Goal: Information Seeking & Learning: Learn about a topic

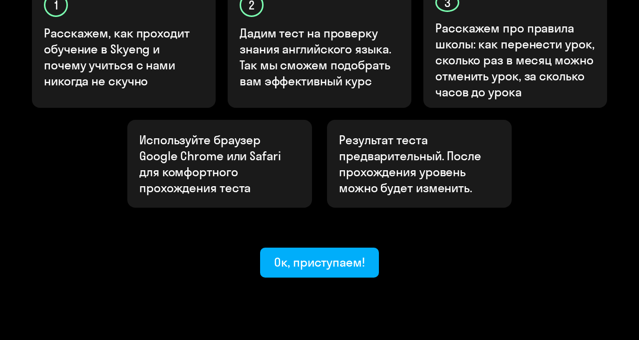
scroll to position [381, 0]
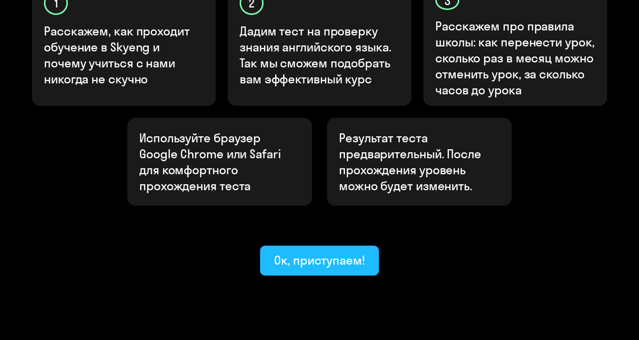
click at [353, 252] on div "Ок, приступаем!" at bounding box center [319, 260] width 91 height 16
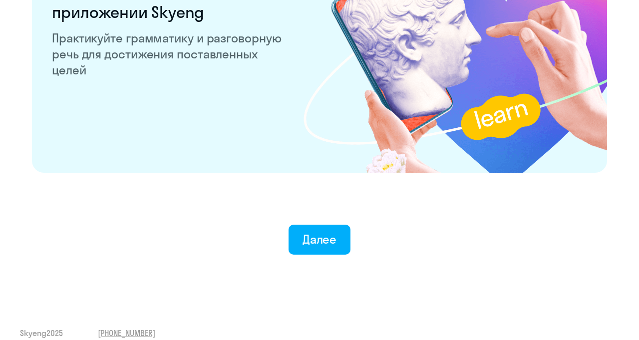
scroll to position [1975, 0]
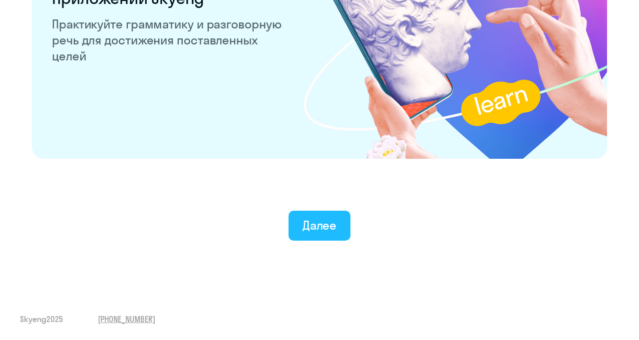
click at [331, 225] on div "Далее" at bounding box center [320, 225] width 34 height 16
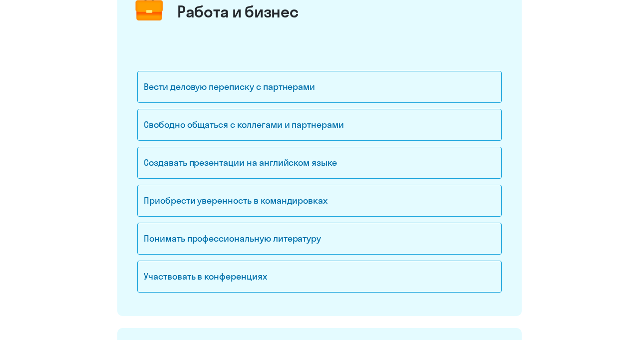
scroll to position [148, 0]
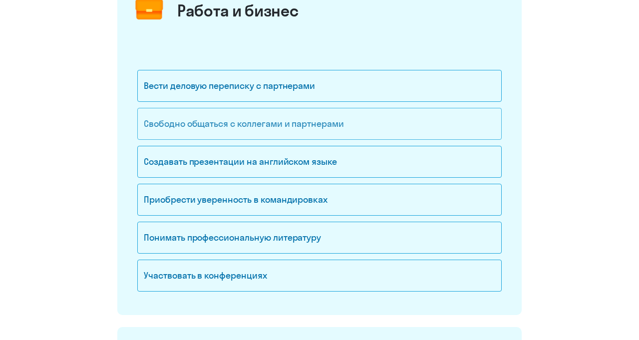
click at [437, 116] on div "Свободно общаться с коллегами и партнерами" at bounding box center [319, 124] width 365 height 32
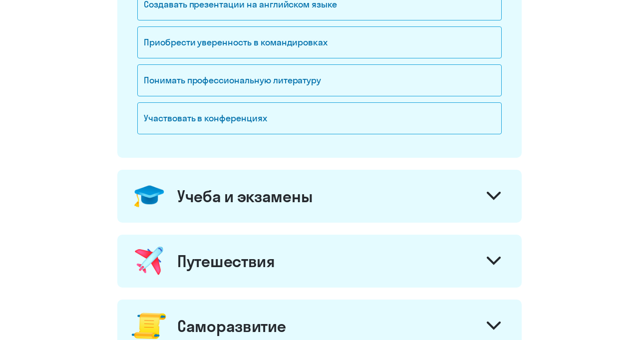
scroll to position [306, 0]
click at [478, 196] on div "Учеба и экзамены" at bounding box center [319, 195] width 405 height 53
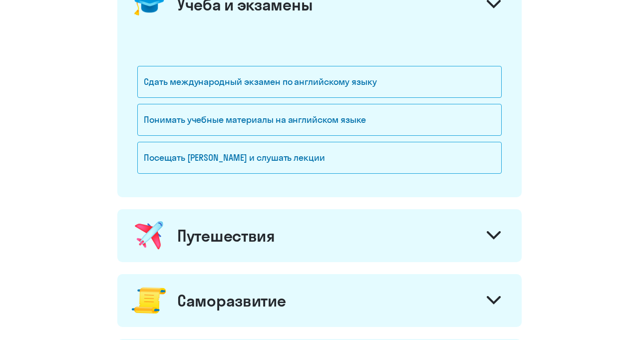
scroll to position [498, 0]
click at [474, 236] on div "Путешествия" at bounding box center [319, 235] width 405 height 53
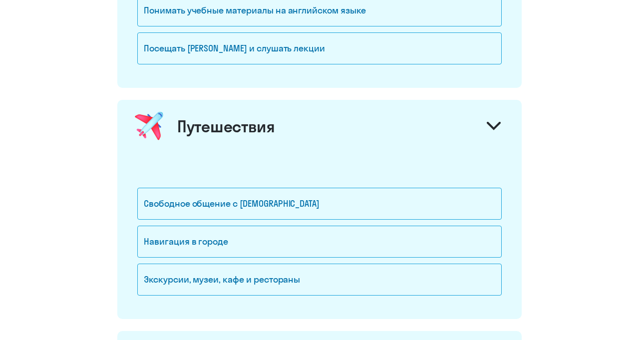
scroll to position [607, 0]
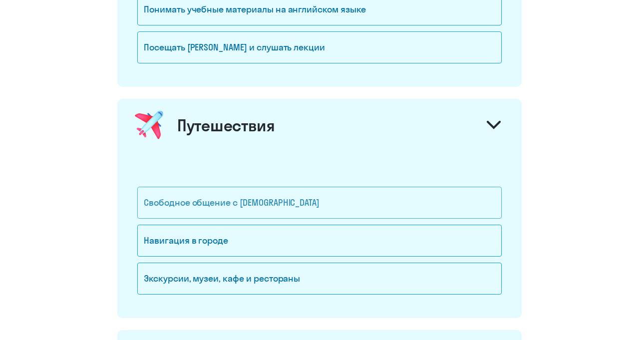
click at [467, 205] on div "Свободное общение с [DEMOGRAPHIC_DATA]" at bounding box center [319, 203] width 365 height 32
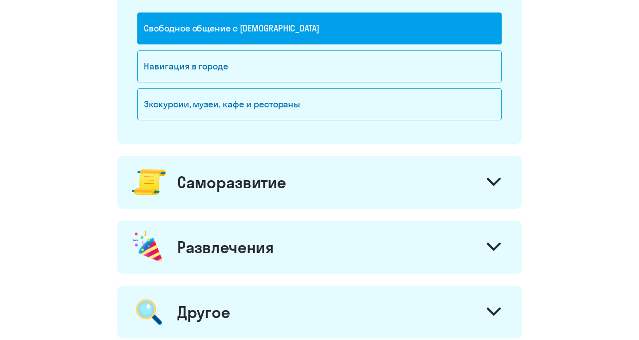
click at [469, 181] on div "Саморазвитие" at bounding box center [319, 182] width 405 height 53
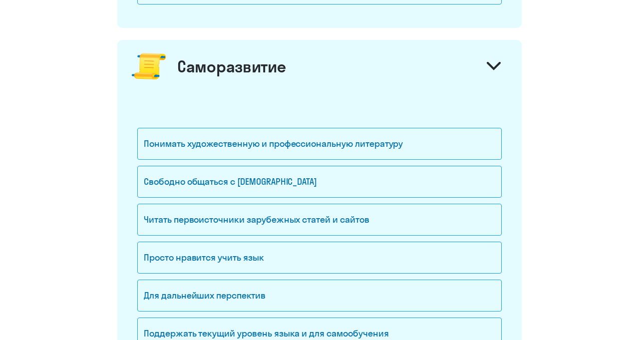
scroll to position [898, 0]
click at [459, 217] on div "Читать первоисточники зарубежных статей и сайтов" at bounding box center [319, 219] width 365 height 32
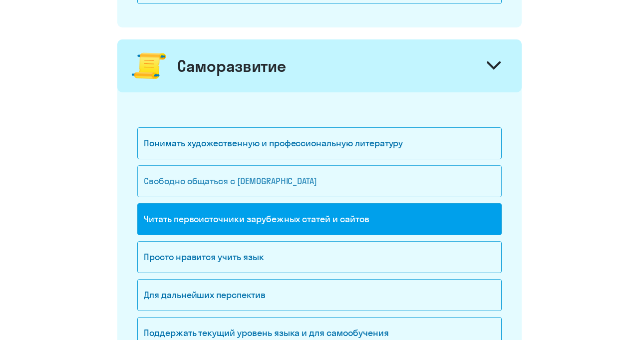
click at [462, 186] on div "Свободно общаться с [DEMOGRAPHIC_DATA]" at bounding box center [319, 181] width 365 height 32
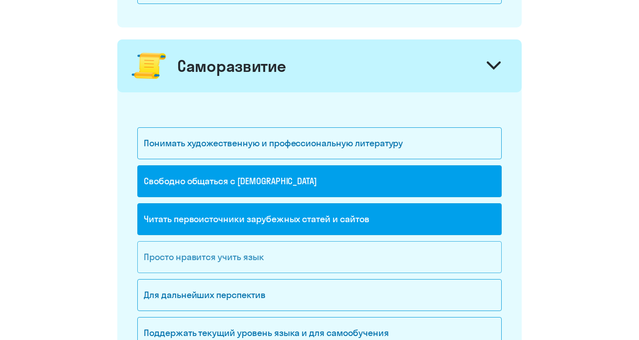
click at [469, 252] on div "Просто нравится учить язык" at bounding box center [319, 257] width 365 height 32
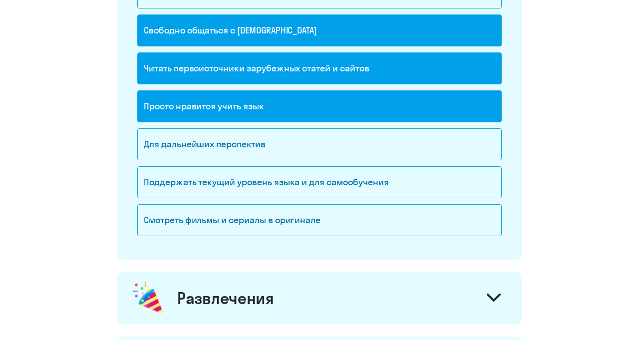
scroll to position [1050, 0]
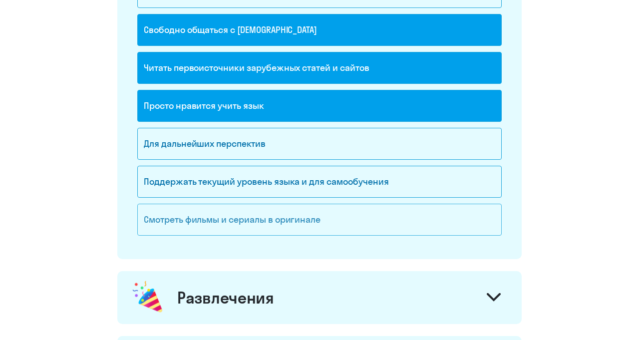
click at [454, 212] on div "Смотреть фильмы и сериалы в оригинале" at bounding box center [319, 220] width 365 height 32
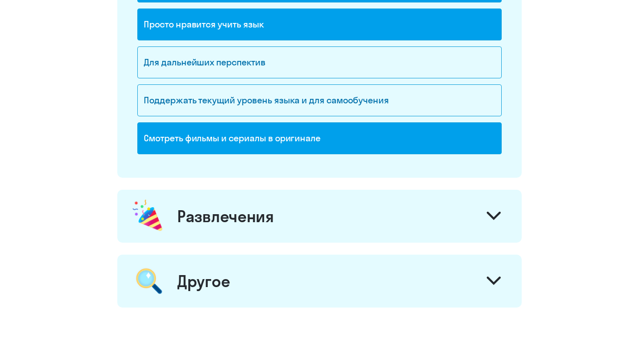
click at [454, 212] on div "Развлечения" at bounding box center [319, 216] width 405 height 53
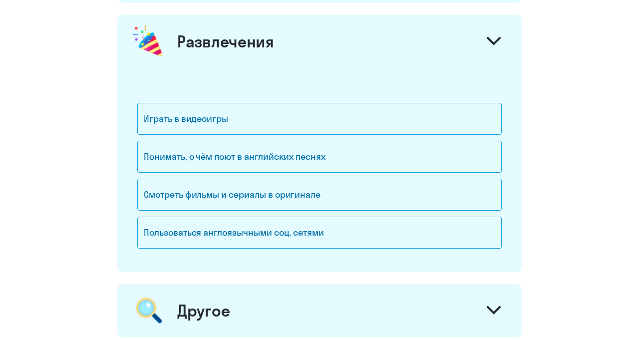
scroll to position [1310, 0]
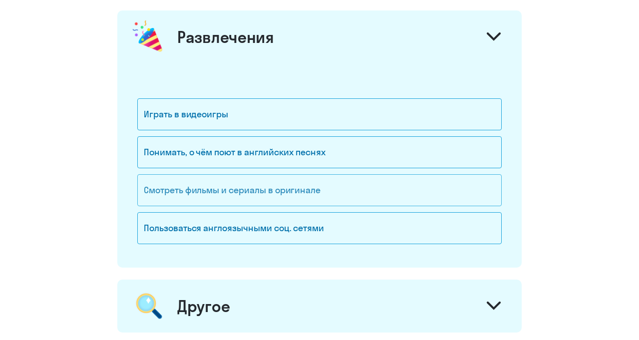
click at [452, 191] on div "Смотреть фильмы и сериалы в оригинале" at bounding box center [319, 190] width 365 height 32
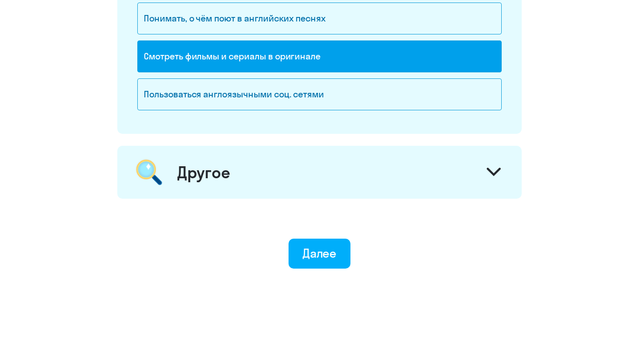
scroll to position [1468, 0]
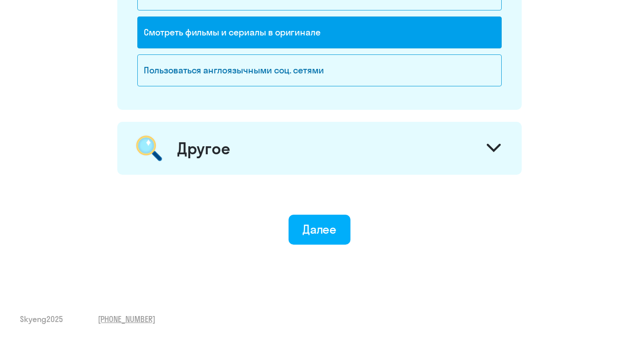
click at [457, 159] on div "Другое" at bounding box center [319, 148] width 405 height 53
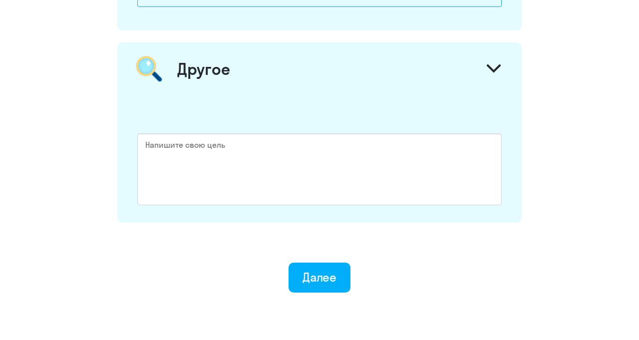
scroll to position [1596, 0]
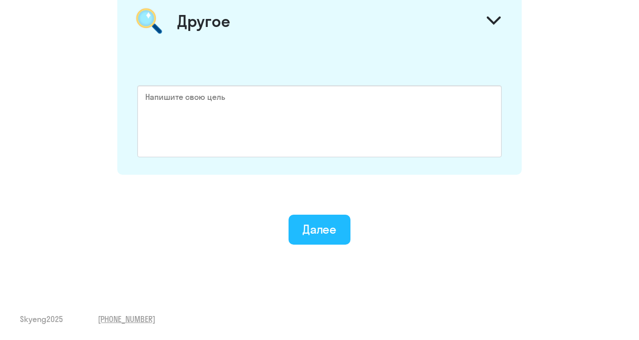
click at [330, 229] on div "Далее" at bounding box center [320, 229] width 34 height 16
